Goal: Task Accomplishment & Management: Complete application form

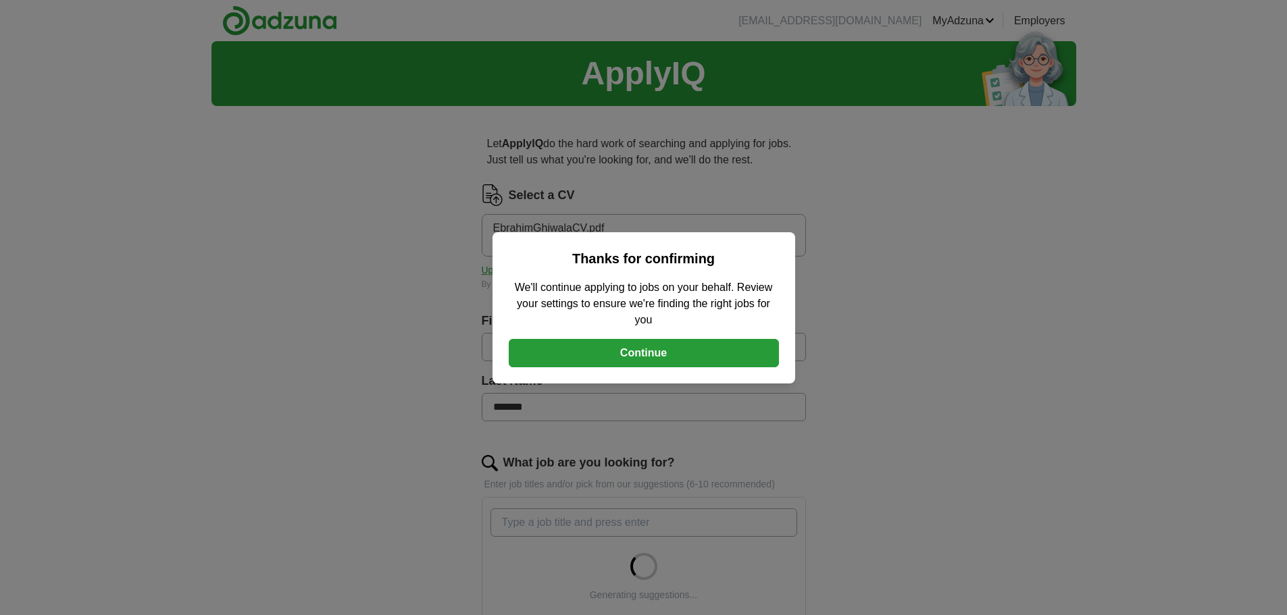
click at [628, 347] on button "Continue" at bounding box center [644, 353] width 270 height 28
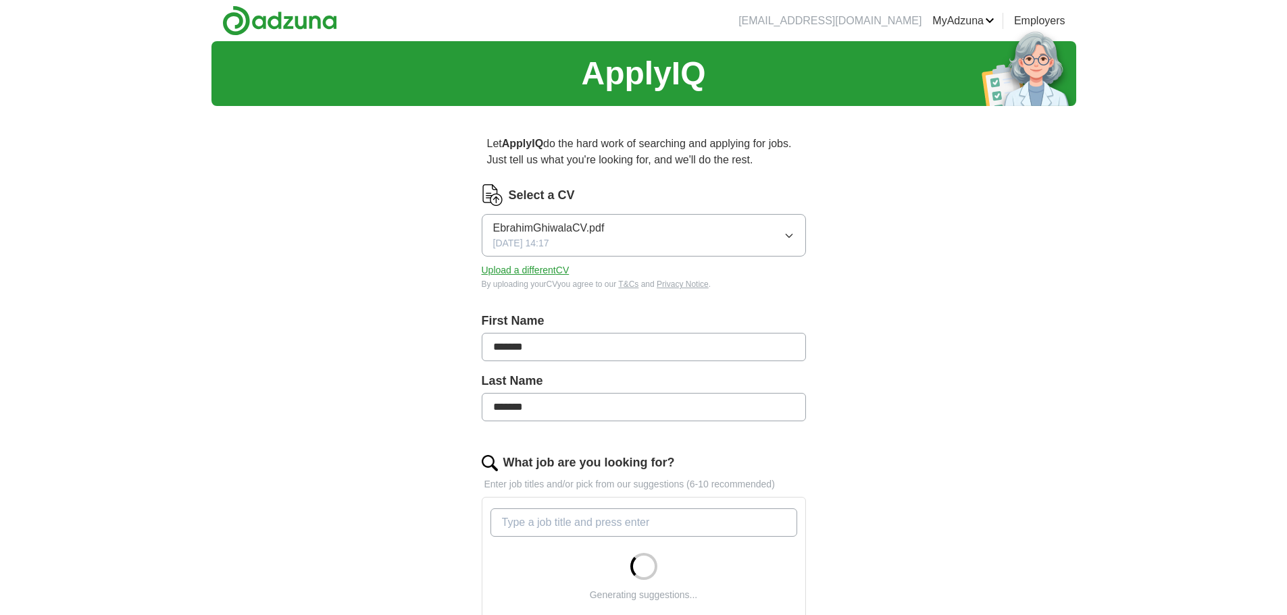
click at [790, 232] on icon "button" at bounding box center [789, 235] width 11 height 11
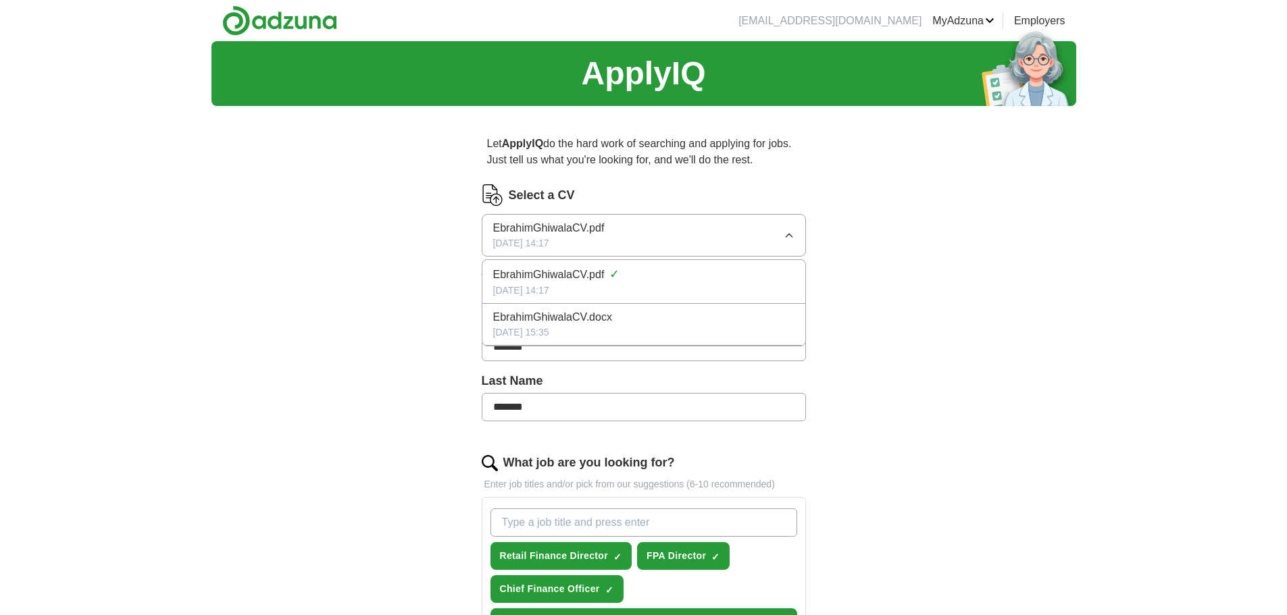
click at [572, 231] on span "EbrahimGhiwalaCV.pdf" at bounding box center [548, 228] width 111 height 16
click at [522, 272] on button "Upload a different CV" at bounding box center [526, 270] width 88 height 14
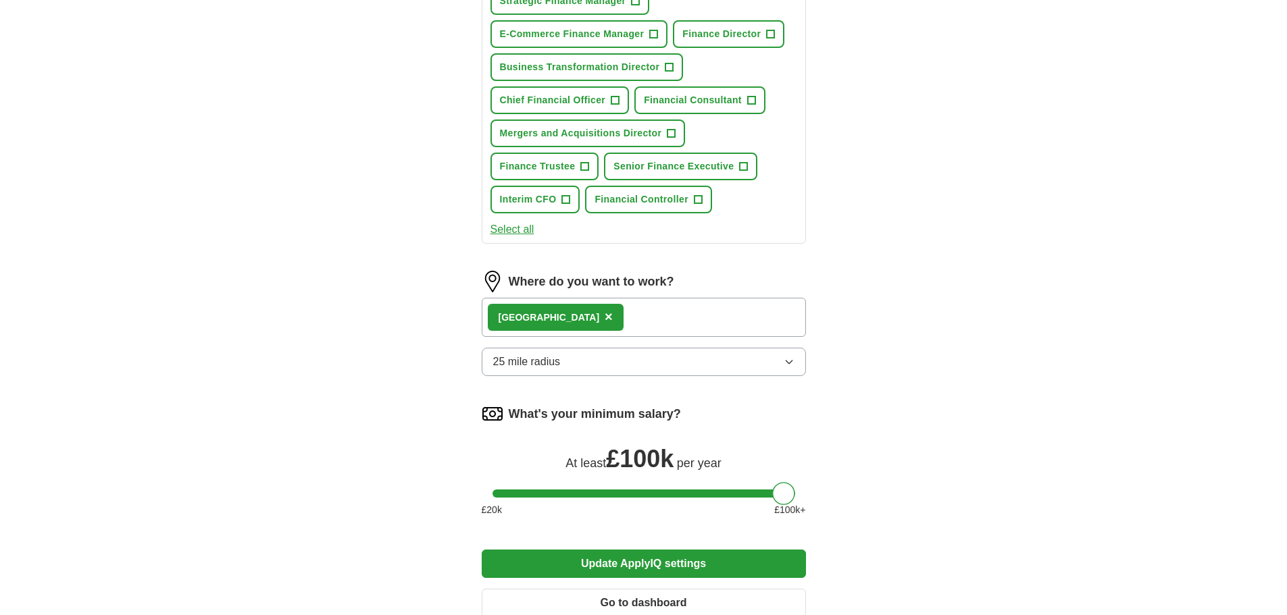
scroll to position [676, 0]
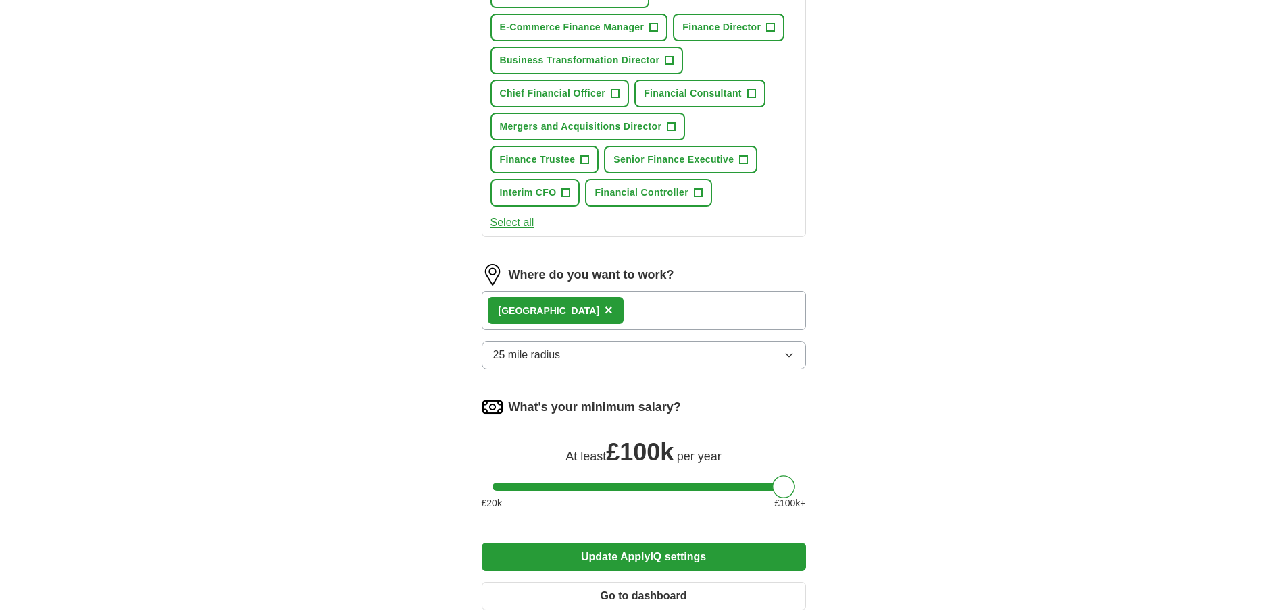
click at [576, 303] on div "London ×" at bounding box center [644, 310] width 324 height 39
click at [582, 307] on div "London ×" at bounding box center [644, 310] width 324 height 39
click at [574, 352] on button "25 mile radius" at bounding box center [644, 355] width 324 height 28
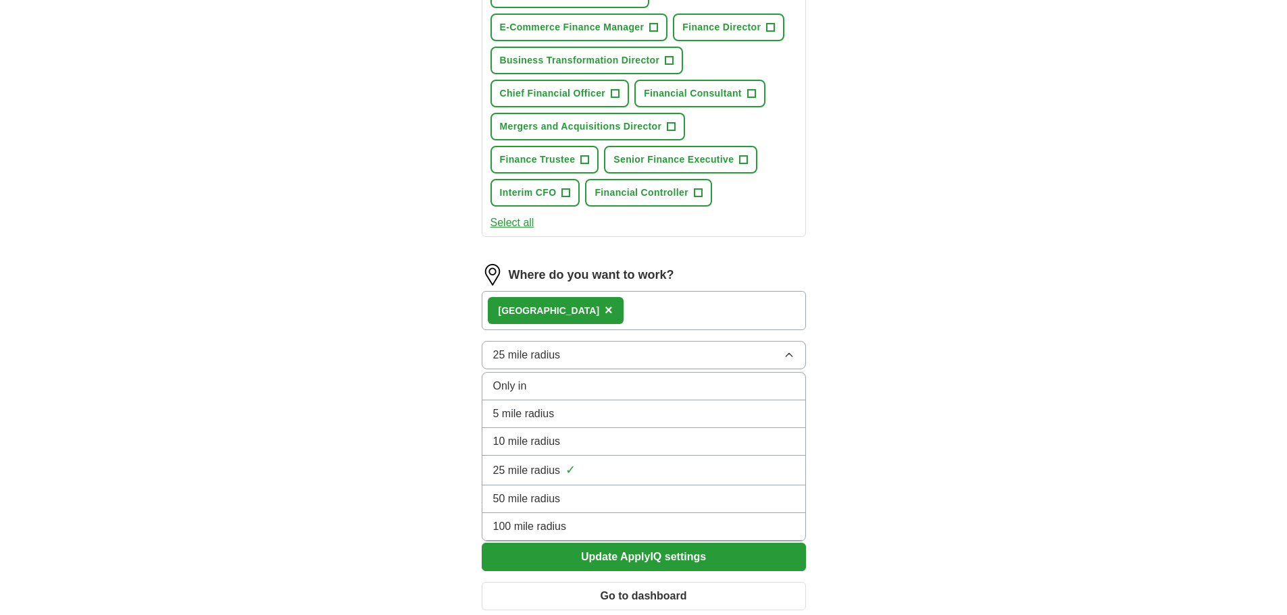
click at [539, 521] on span "100 mile radius" at bounding box center [530, 527] width 74 height 16
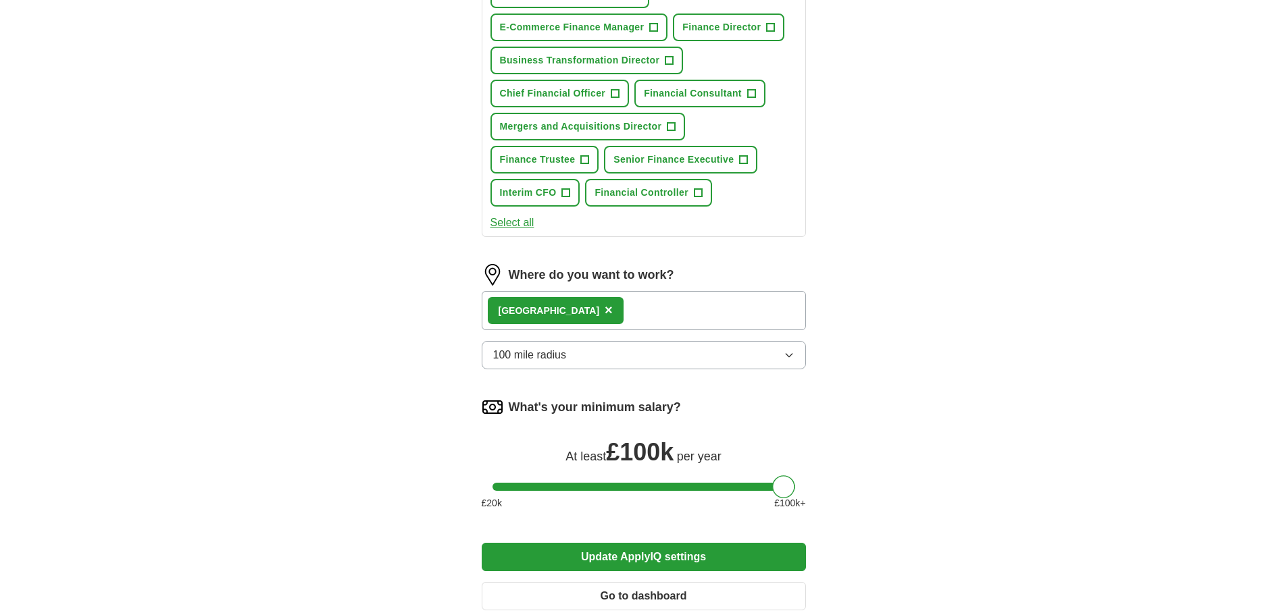
click at [589, 311] on div "London ×" at bounding box center [644, 310] width 324 height 39
click at [580, 277] on label "Where do you want to work?" at bounding box center [592, 275] width 166 height 18
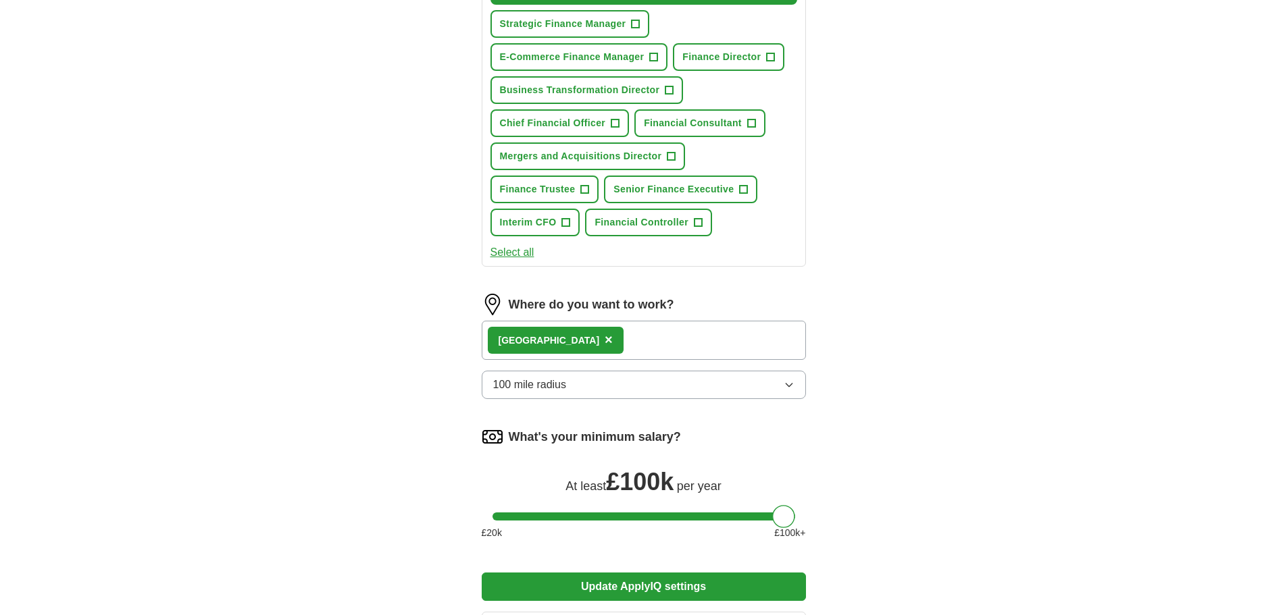
scroll to position [621, 0]
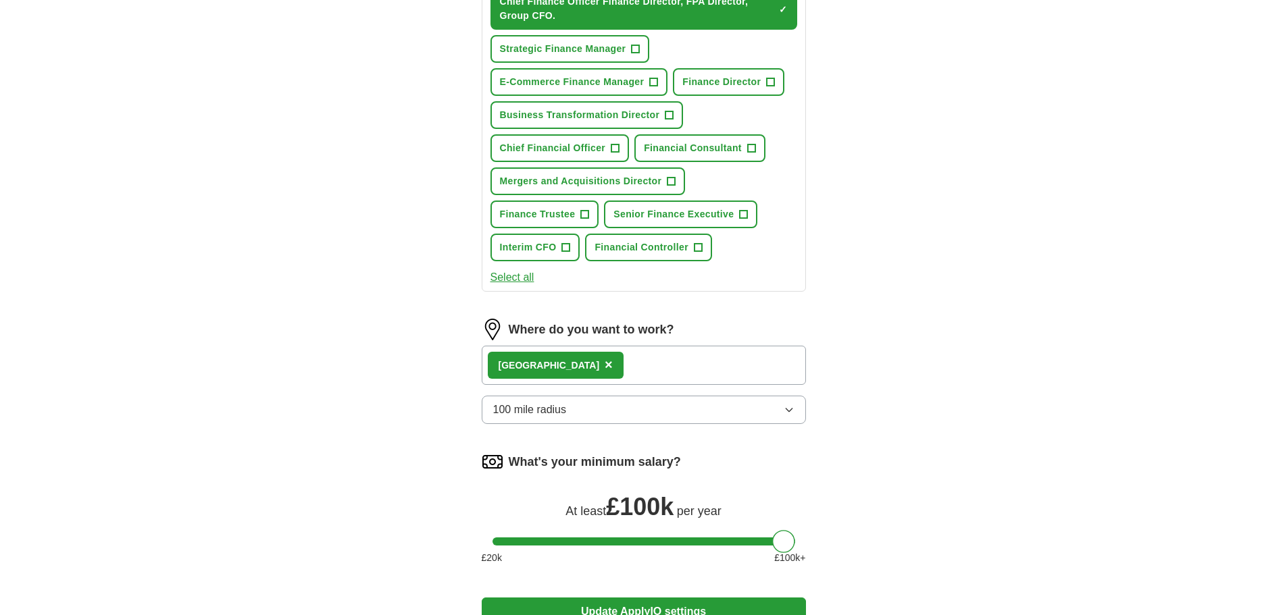
click at [605, 365] on span "×" at bounding box center [609, 364] width 8 height 15
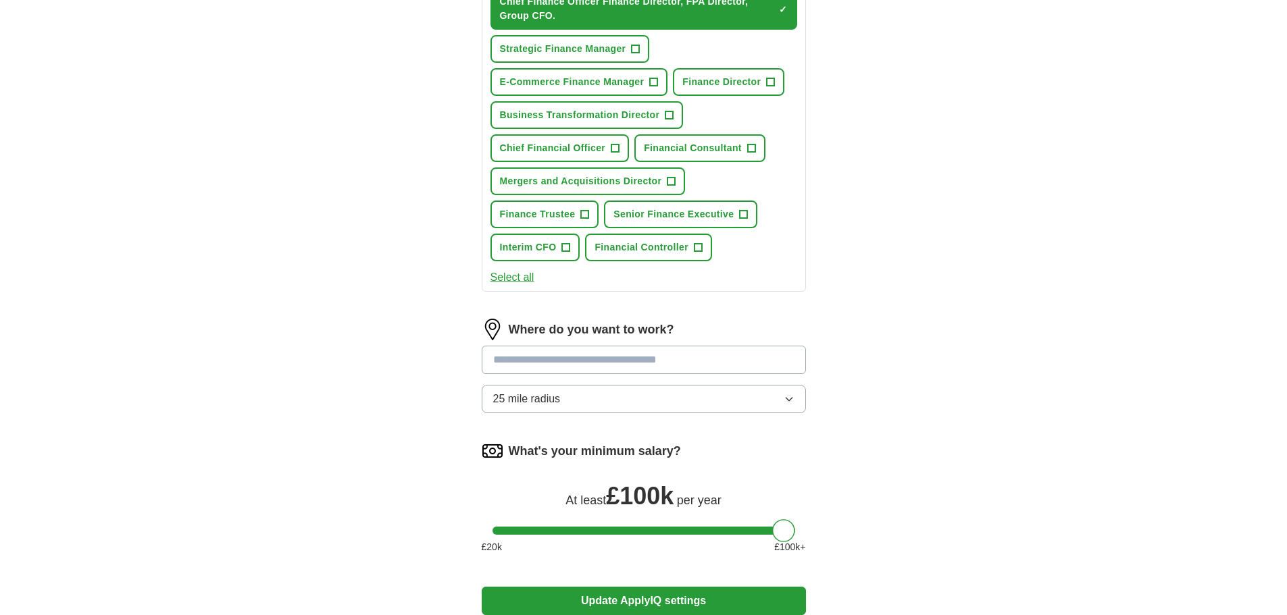
click at [547, 361] on input at bounding box center [644, 360] width 324 height 28
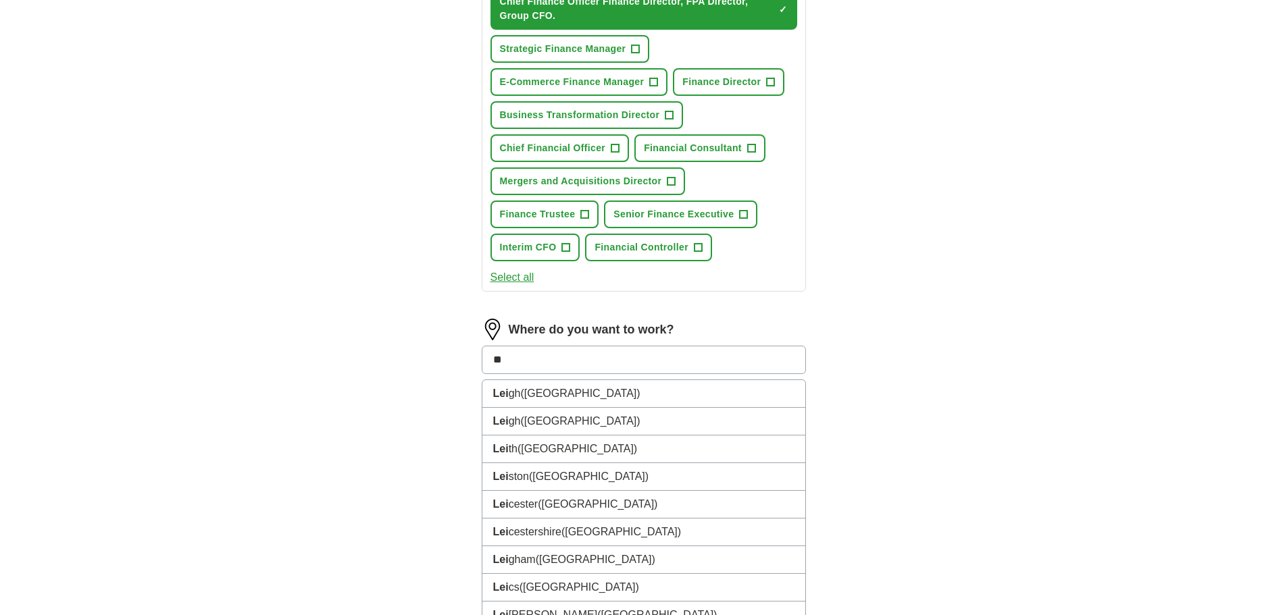
type input "*"
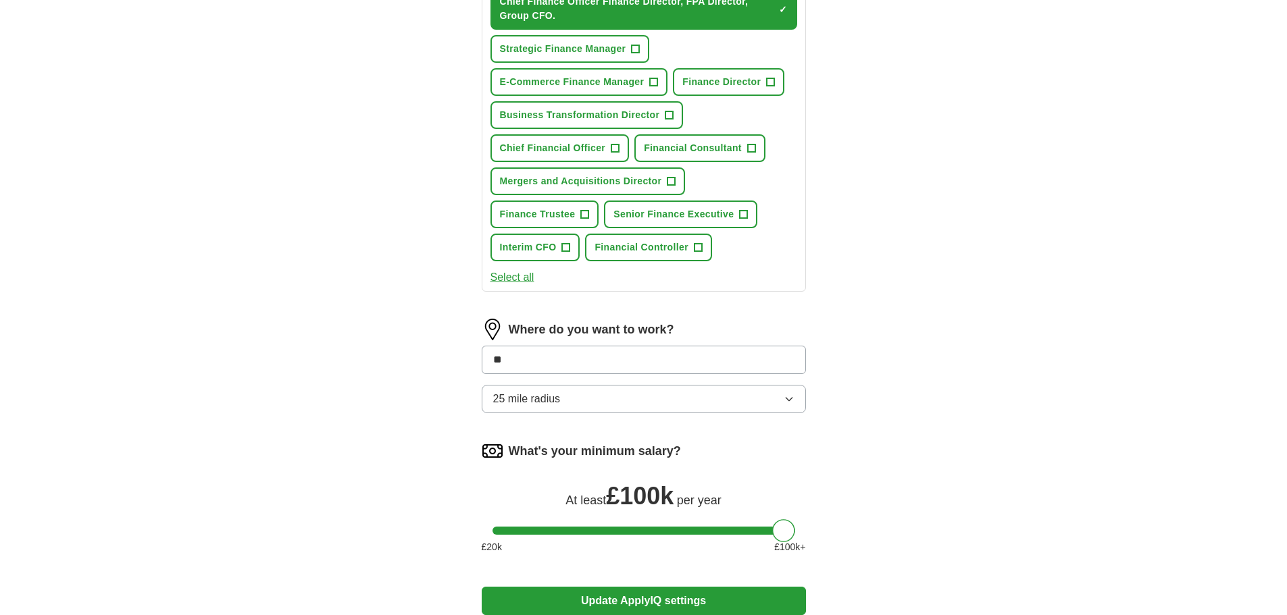
type input "***"
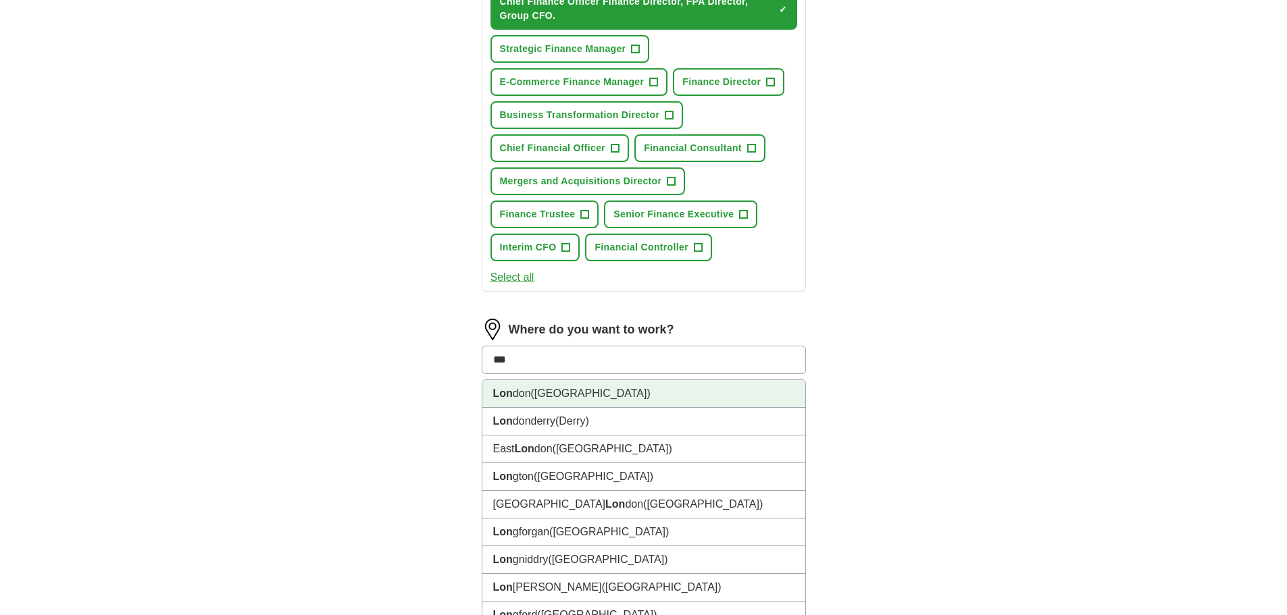
click at [510, 396] on strong "Lon" at bounding box center [503, 393] width 20 height 11
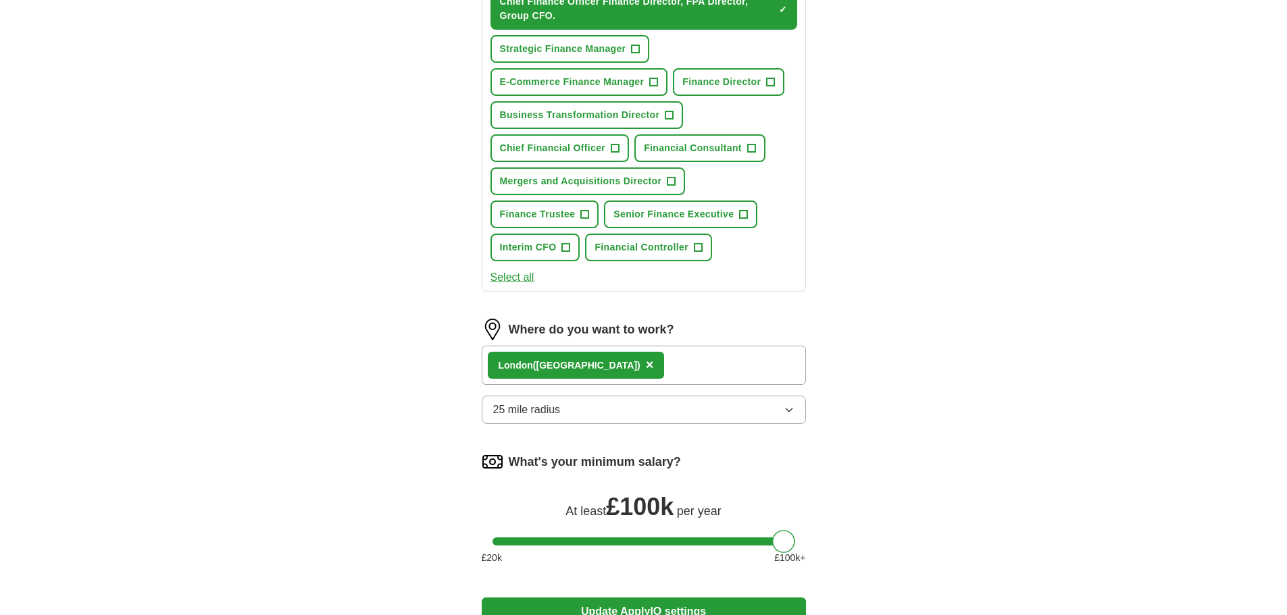
click at [611, 361] on div "Lon don ([GEOGRAPHIC_DATA]) ×" at bounding box center [644, 365] width 324 height 39
click at [597, 366] on div "Lon don ([GEOGRAPHIC_DATA]) ×" at bounding box center [644, 365] width 324 height 39
click at [750, 404] on button "25 mile radius" at bounding box center [644, 410] width 324 height 28
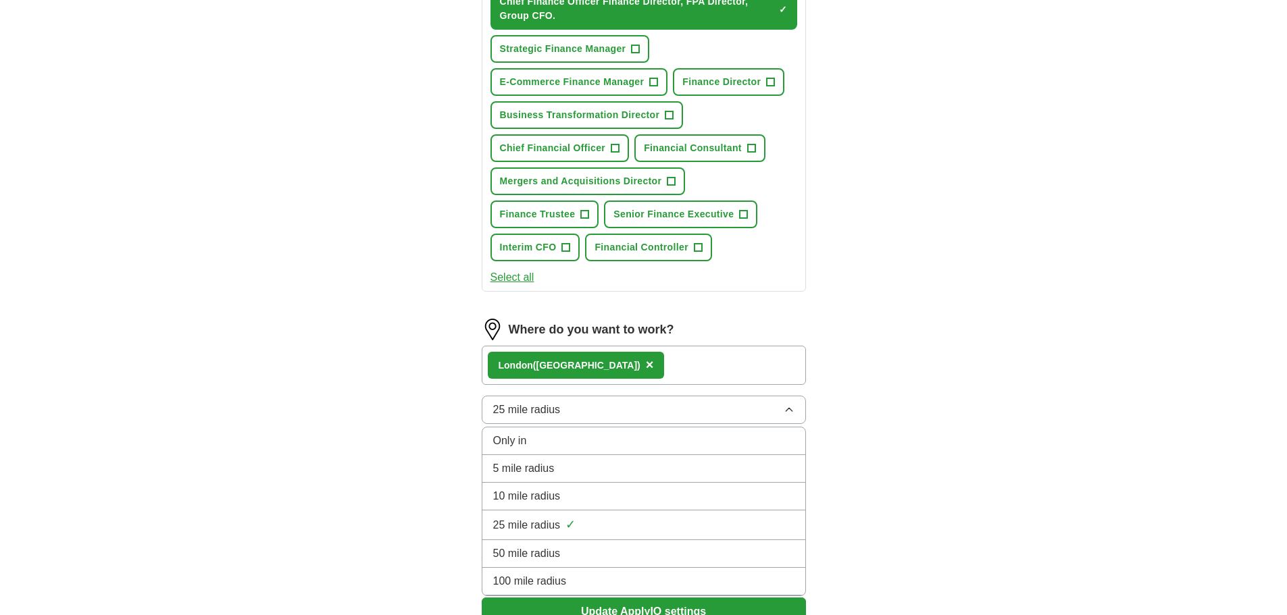
click at [594, 578] on div "100 mile radius" at bounding box center [643, 582] width 301 height 16
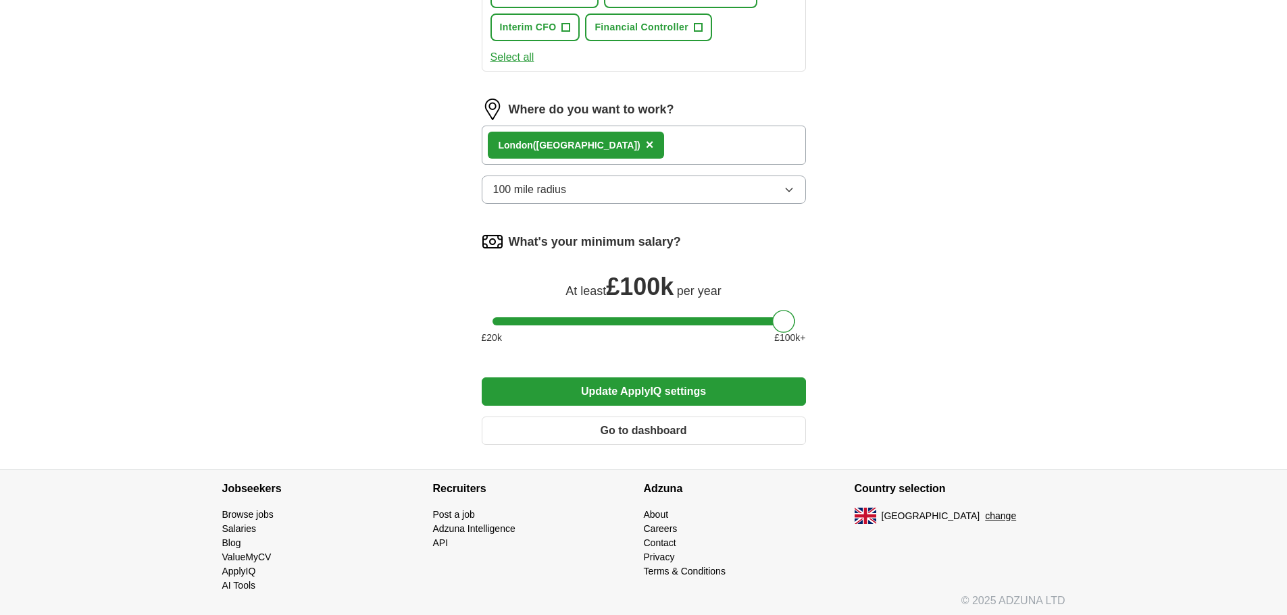
scroll to position [846, 0]
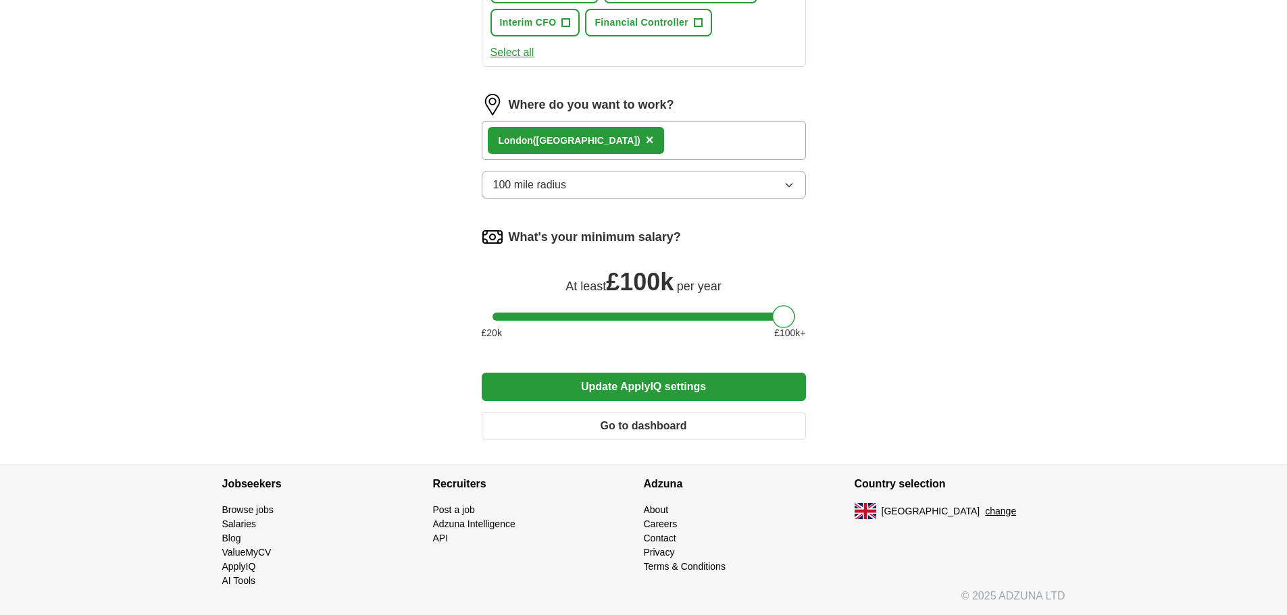
click at [636, 388] on button "Update ApplyIQ settings" at bounding box center [644, 387] width 324 height 28
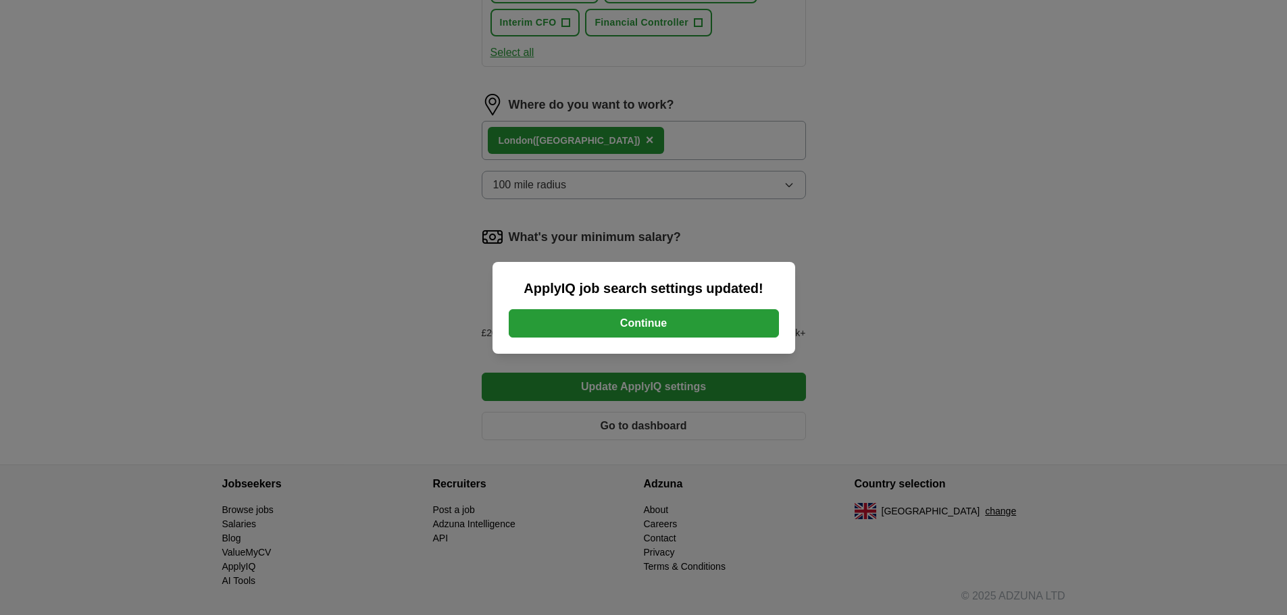
click at [636, 325] on button "Continue" at bounding box center [644, 323] width 270 height 28
